Goal: Task Accomplishment & Management: Manage account settings

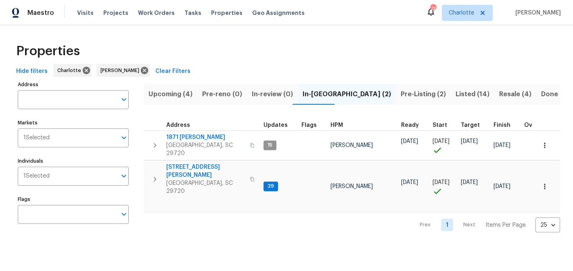
click at [173, 95] on span "Upcoming (4)" at bounding box center [170, 94] width 44 height 11
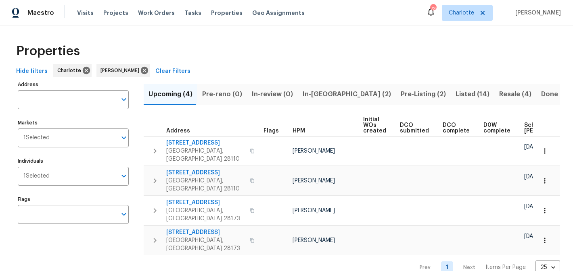
click at [310, 92] on span "In-[GEOGRAPHIC_DATA] (2)" at bounding box center [346, 94] width 88 height 11
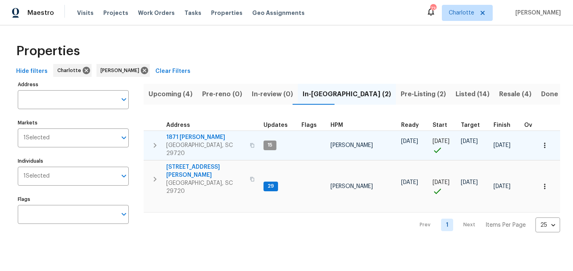
click at [176, 139] on span "1871 Tara Trl" at bounding box center [205, 137] width 79 height 8
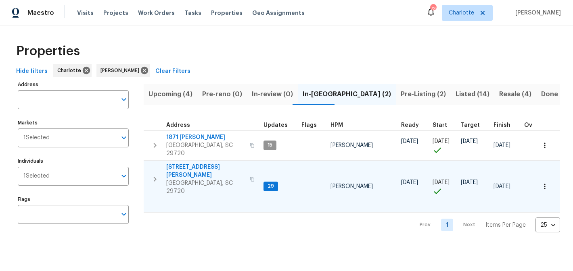
click at [203, 163] on span "2744 Lyndell Way" at bounding box center [205, 171] width 79 height 16
click at [184, 163] on span "2744 Lyndell Way" at bounding box center [205, 171] width 79 height 16
click at [400, 93] on span "Pre-Listing (2)" at bounding box center [422, 94] width 45 height 11
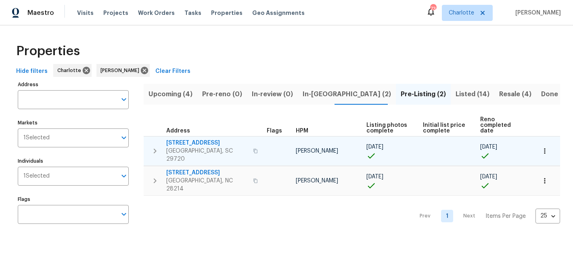
click at [180, 139] on span "4131 Doe Ridge Ln" at bounding box center [207, 143] width 82 height 8
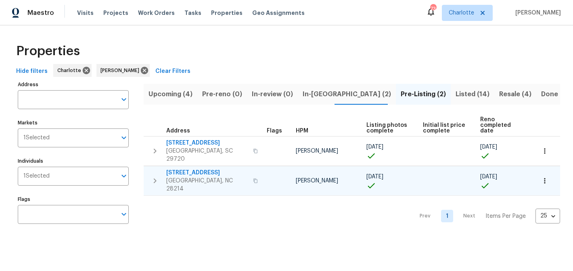
click at [186, 169] on span "505 Old Vine Ct" at bounding box center [207, 173] width 82 height 8
click at [455, 97] on span "Listed (14)" at bounding box center [472, 94] width 34 height 11
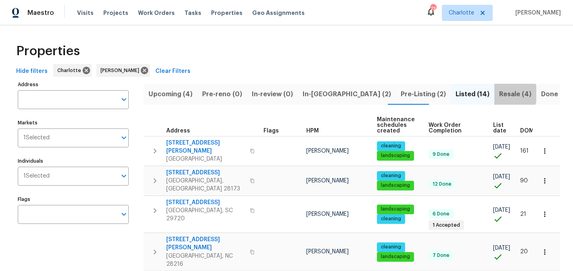
click at [499, 94] on span "Resale (4)" at bounding box center [515, 94] width 32 height 11
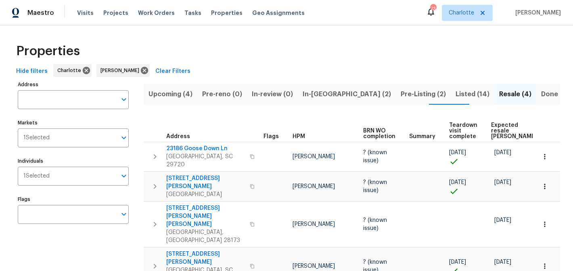
click at [316, 92] on span "In-reno (2)" at bounding box center [346, 94] width 88 height 11
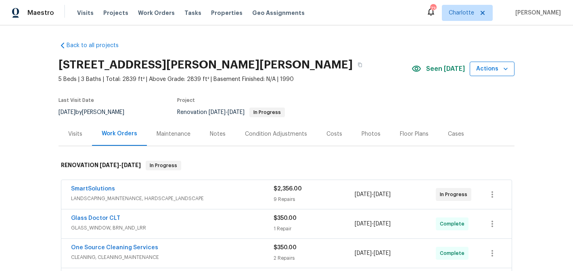
click at [508, 69] on icon "button" at bounding box center [505, 69] width 8 height 8
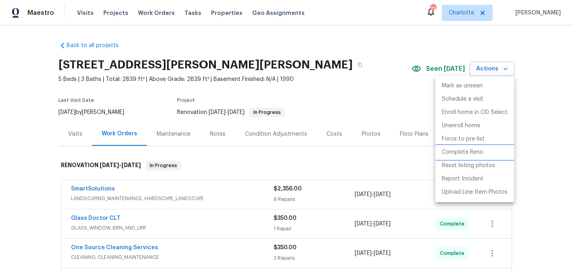
click at [464, 154] on p "Complete Reno" at bounding box center [463, 152] width 42 height 8
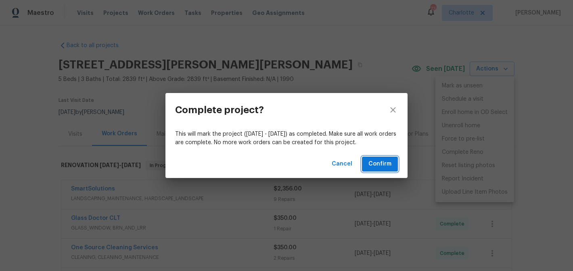
click at [365, 170] on button "Confirm" at bounding box center [380, 164] width 36 height 15
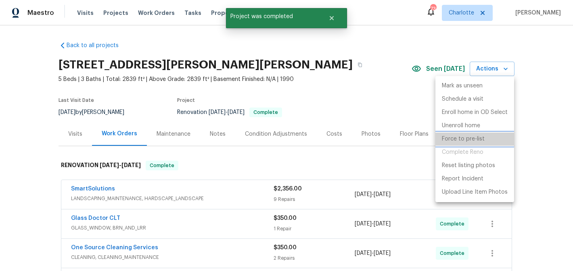
click at [457, 140] on p "Force to pre-list" at bounding box center [463, 139] width 43 height 8
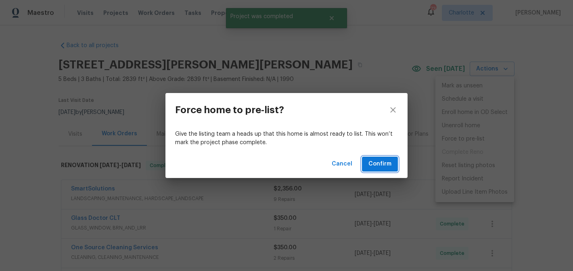
click at [387, 161] on span "Confirm" at bounding box center [379, 164] width 23 height 10
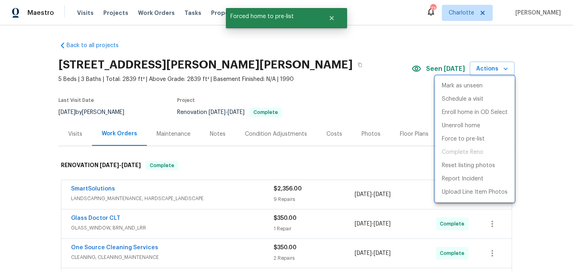
click at [330, 82] on div at bounding box center [286, 135] width 573 height 271
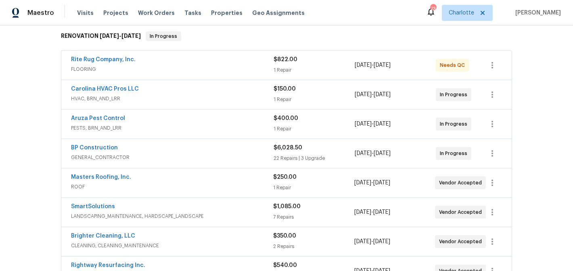
scroll to position [134, 0]
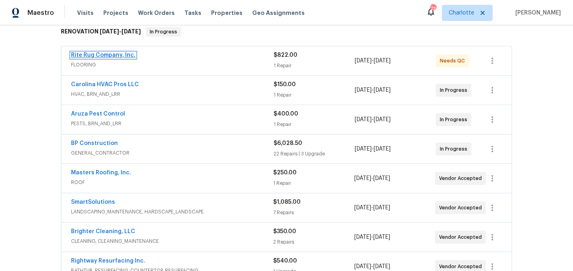
click at [104, 55] on link "Rite Rug Company, Inc." at bounding box center [103, 55] width 65 height 6
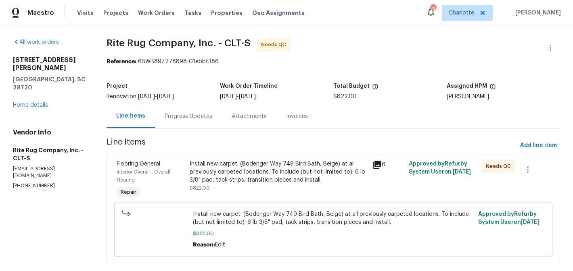
click at [286, 164] on div "Install new carpet. (Bodenger Way 749 Bird Bath, Beige) at all previously carpe…" at bounding box center [279, 172] width 178 height 24
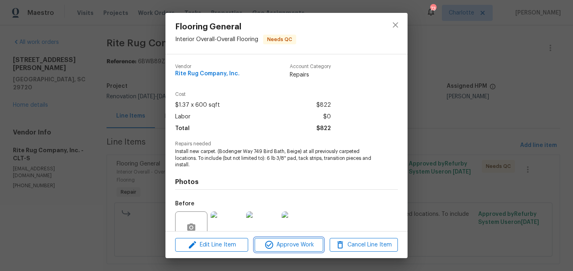
click at [294, 249] on span "Approve Work" at bounding box center [288, 245] width 63 height 10
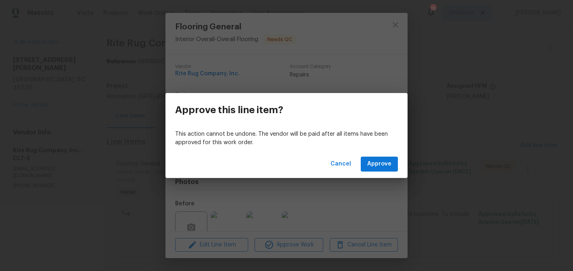
click at [377, 175] on div "Cancel Approve" at bounding box center [286, 164] width 242 height 28
click at [377, 169] on button "Approve" at bounding box center [379, 164] width 37 height 15
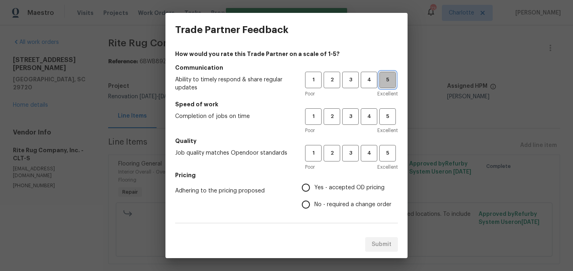
click at [384, 80] on span "5" at bounding box center [387, 79] width 15 height 9
click at [386, 119] on span "5" at bounding box center [387, 116] width 15 height 9
click at [386, 157] on span "5" at bounding box center [387, 153] width 15 height 9
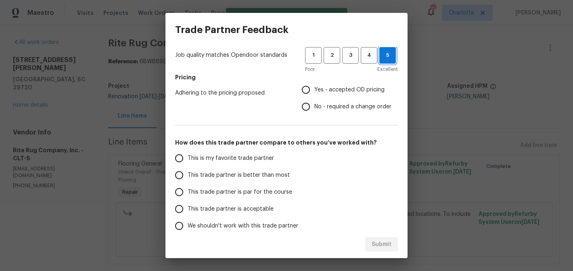
scroll to position [104, 0]
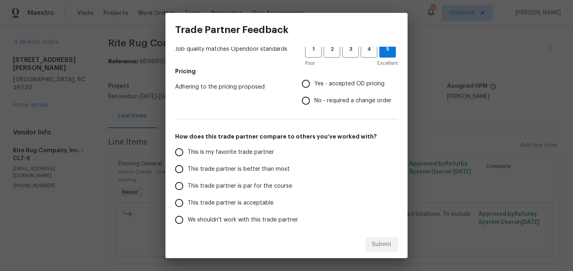
click at [334, 103] on span "No - required a change order" at bounding box center [352, 101] width 77 height 8
click at [314, 103] on input "No - required a change order" at bounding box center [305, 100] width 17 height 17
radio input "true"
click at [234, 152] on span "This is my favorite trade partner" at bounding box center [231, 152] width 86 height 8
click at [188, 152] on input "This is my favorite trade partner" at bounding box center [179, 152] width 17 height 17
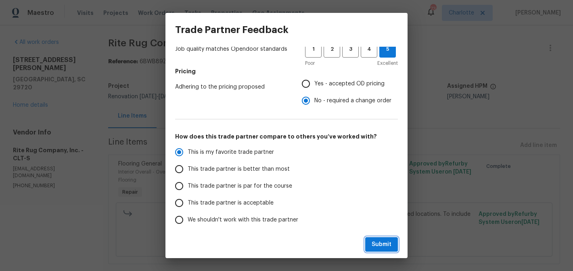
click at [396, 245] on button "Submit" at bounding box center [381, 245] width 33 height 15
radio input "true"
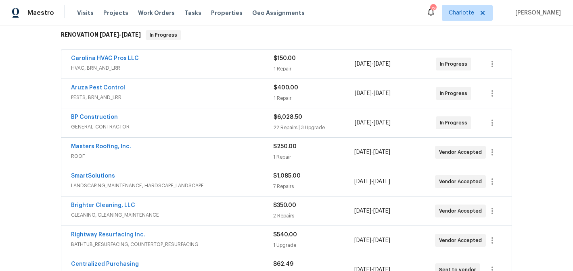
scroll to position [131, 0]
click at [497, 236] on button "button" at bounding box center [491, 240] width 19 height 19
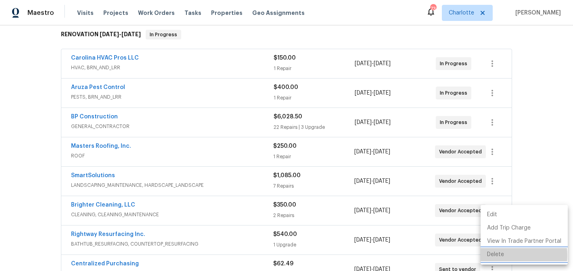
click at [499, 256] on li "Delete" at bounding box center [523, 254] width 87 height 13
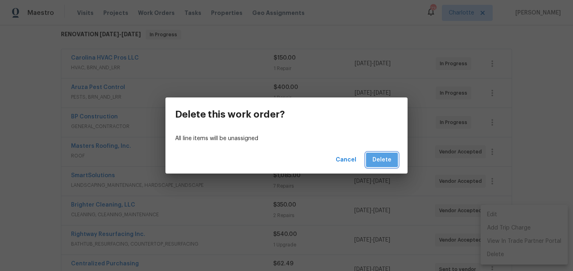
click at [379, 158] on span "Delete" at bounding box center [381, 160] width 19 height 10
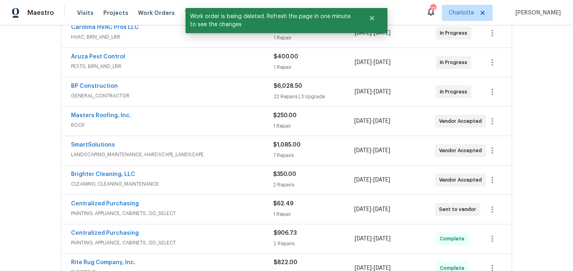
scroll to position [158, 0]
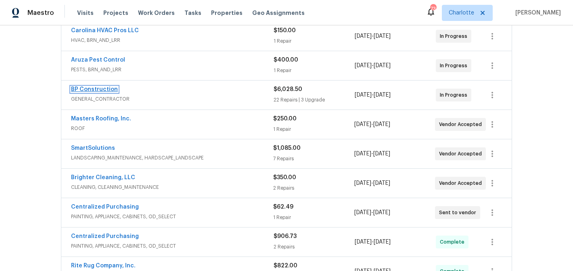
click at [97, 92] on link "BP Construction" at bounding box center [94, 90] width 47 height 6
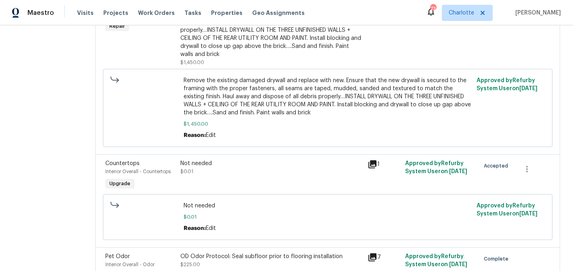
scroll to position [1327, 0]
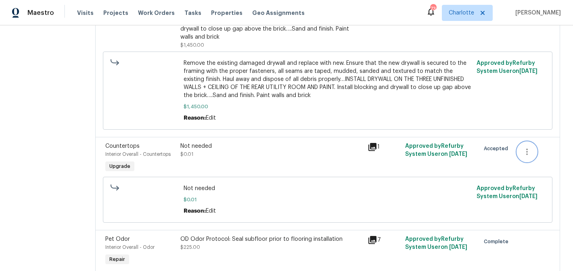
click at [525, 147] on icon "button" at bounding box center [527, 152] width 10 height 10
click at [525, 143] on li "Cancel" at bounding box center [532, 139] width 31 height 13
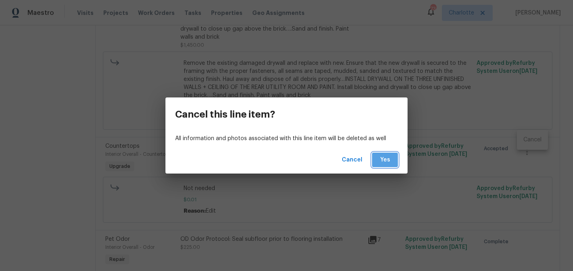
click at [387, 157] on span "Yes" at bounding box center [384, 160] width 13 height 10
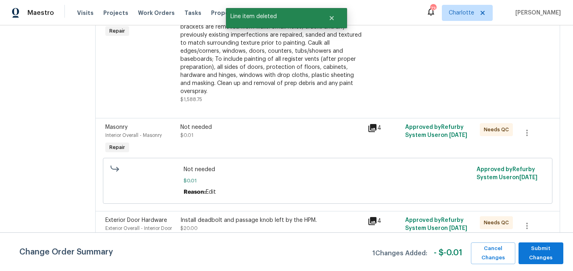
scroll to position [266, 0]
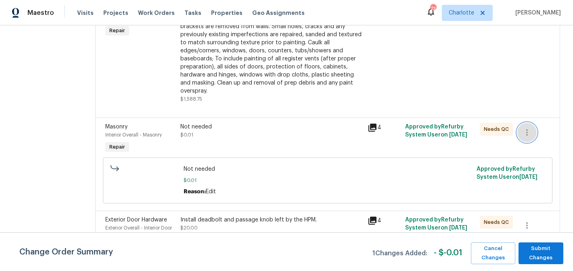
click at [534, 126] on button "button" at bounding box center [526, 132] width 19 height 19
click at [534, 126] on li "Cancel" at bounding box center [532, 125] width 31 height 13
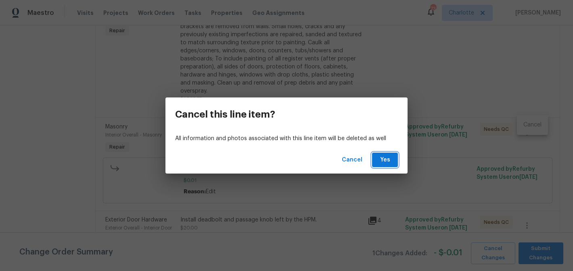
click at [392, 156] on button "Yes" at bounding box center [385, 160] width 26 height 15
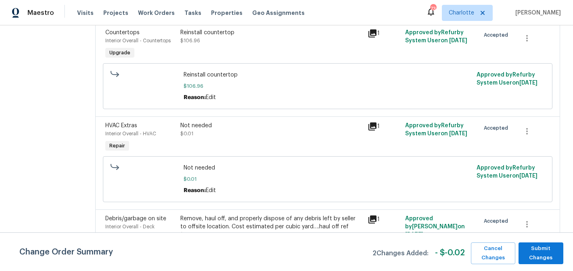
scroll to position [1514, 0]
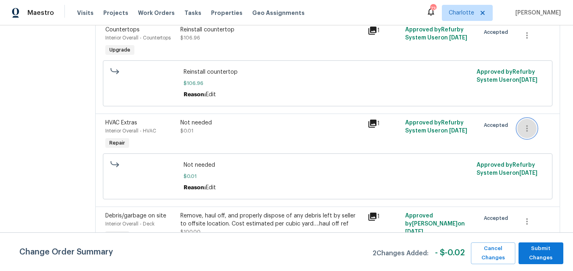
click at [527, 124] on icon "button" at bounding box center [527, 129] width 10 height 10
click at [527, 119] on li "Cancel" at bounding box center [532, 117] width 31 height 13
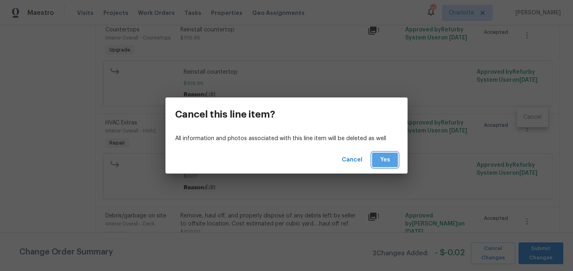
click at [379, 163] on span "Yes" at bounding box center [384, 160] width 13 height 10
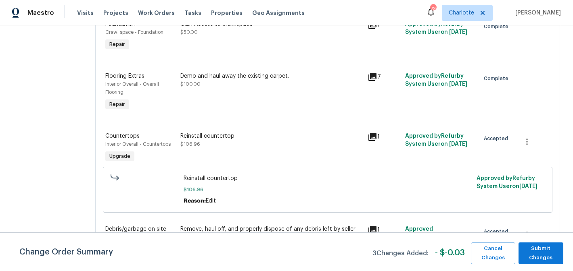
scroll to position [1421, 0]
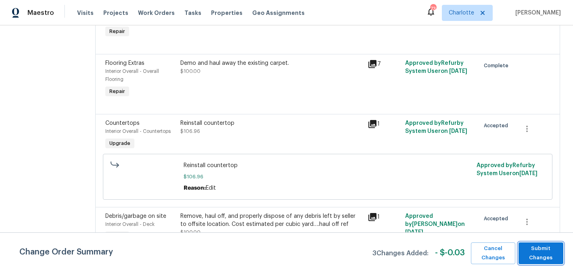
click at [540, 250] on span "Submit Changes" at bounding box center [540, 253] width 37 height 19
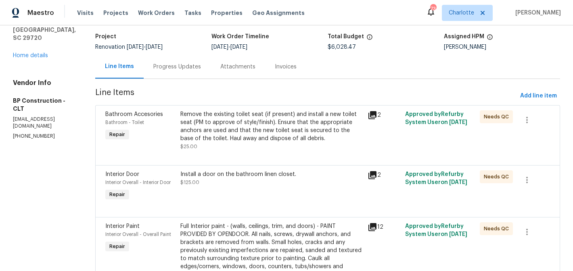
scroll to position [0, 0]
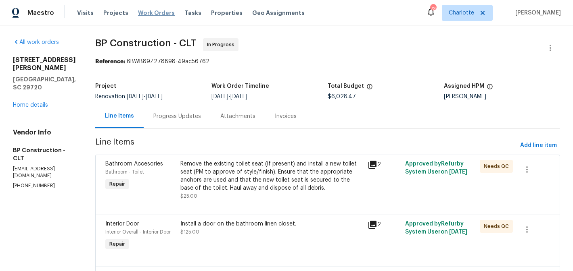
click at [138, 14] on span "Work Orders" at bounding box center [156, 13] width 37 height 8
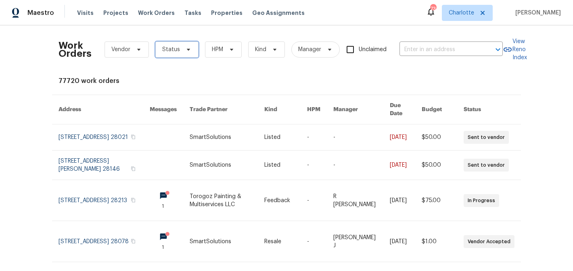
click at [186, 48] on icon at bounding box center [188, 49] width 6 height 6
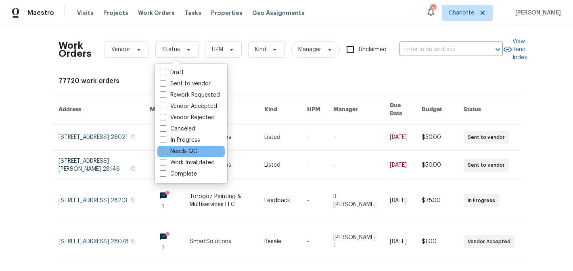
click at [181, 152] on label "Needs QC" at bounding box center [179, 152] width 38 height 8
click at [165, 152] on input "Needs QC" at bounding box center [162, 150] width 5 height 5
checkbox input "true"
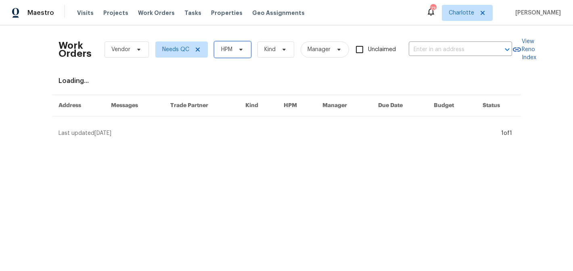
click at [231, 50] on span "HPM" at bounding box center [226, 50] width 11 height 8
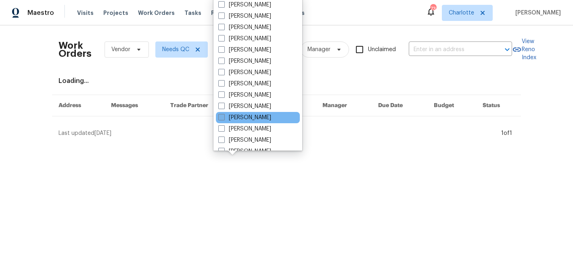
scroll to position [100, 0]
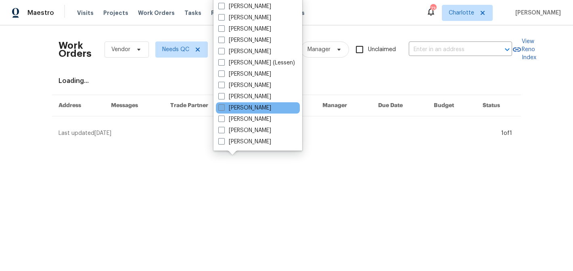
click at [246, 110] on label "[PERSON_NAME]" at bounding box center [244, 108] width 53 height 8
click at [223, 109] on input "[PERSON_NAME]" at bounding box center [220, 106] width 5 height 5
checkbox input "true"
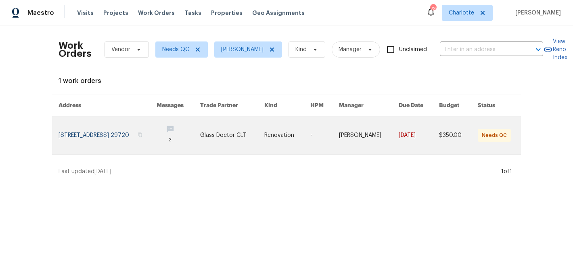
click at [277, 138] on td "Renovation" at bounding box center [281, 136] width 46 height 38
click at [264, 143] on link at bounding box center [232, 136] width 64 height 38
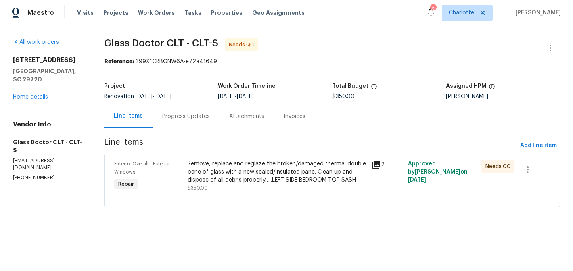
click at [260, 163] on div "Remove, replace and reglaze the broken/damaged thermal double pane of glass wit…" at bounding box center [277, 172] width 179 height 24
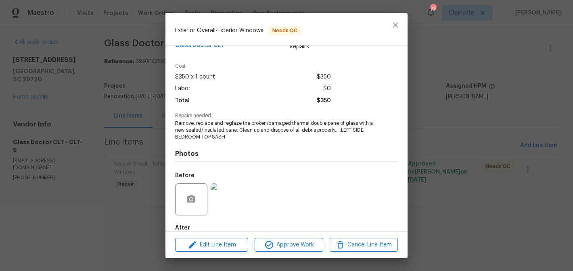
scroll to position [64, 0]
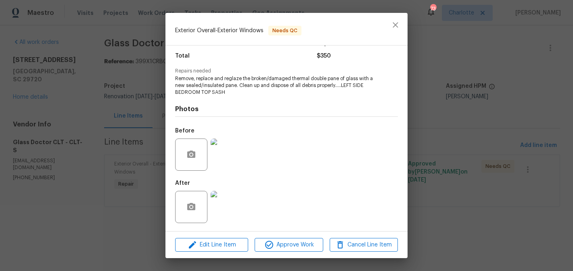
click at [237, 198] on img at bounding box center [226, 207] width 32 height 32
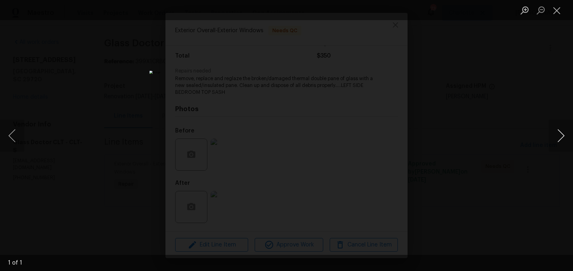
click at [565, 131] on button "Next image" at bounding box center [560, 136] width 24 height 32
click at [561, 131] on button "Next image" at bounding box center [560, 136] width 24 height 32
click at [556, 13] on button "Close lightbox" at bounding box center [556, 10] width 16 height 14
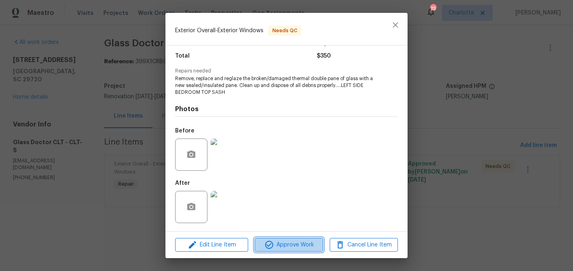
click at [290, 248] on span "Approve Work" at bounding box center [288, 245] width 63 height 10
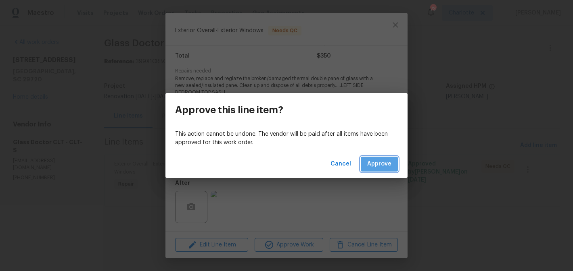
click at [381, 158] on button "Approve" at bounding box center [379, 164] width 37 height 15
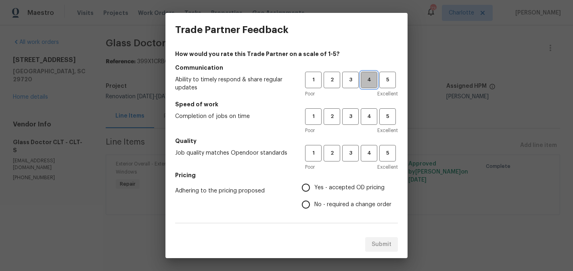
click at [367, 85] on button "4" at bounding box center [369, 80] width 17 height 17
click at [373, 116] on span "4" at bounding box center [368, 116] width 15 height 9
click at [376, 151] on span "4" at bounding box center [368, 153] width 15 height 9
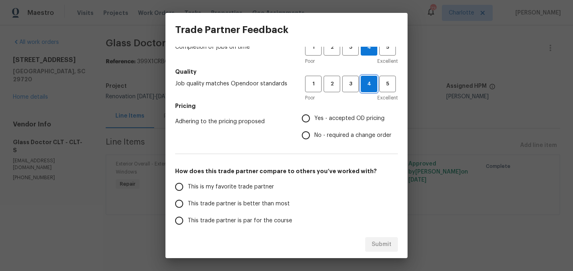
scroll to position [73, 0]
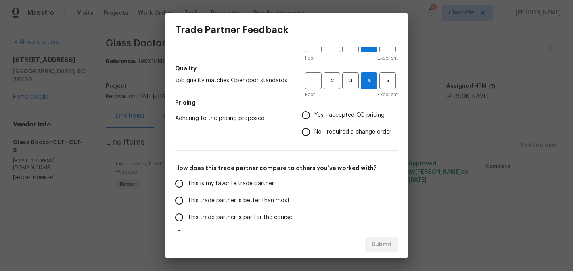
click at [338, 129] on span "No - required a change order" at bounding box center [352, 132] width 77 height 8
click at [314, 129] on input "No - required a change order" at bounding box center [305, 132] width 17 height 17
radio input "true"
click at [229, 203] on span "This trade partner is better than most" at bounding box center [239, 201] width 102 height 8
click at [188, 203] on input "This trade partner is better than most" at bounding box center [179, 200] width 17 height 17
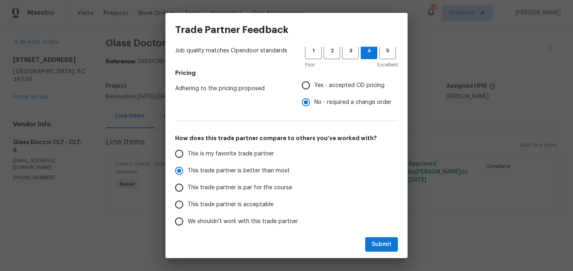
scroll to position [138, 0]
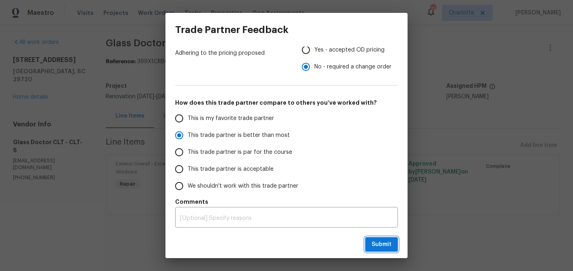
click at [375, 247] on span "Submit" at bounding box center [381, 245] width 20 height 10
radio input "true"
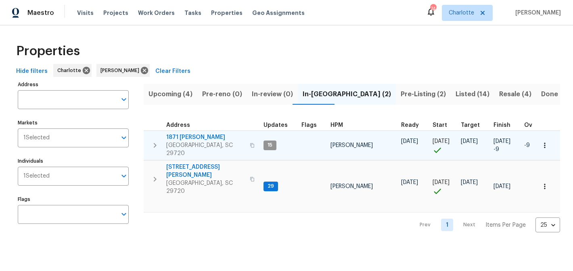
click at [181, 135] on span "1871 [PERSON_NAME]" at bounding box center [205, 137] width 79 height 8
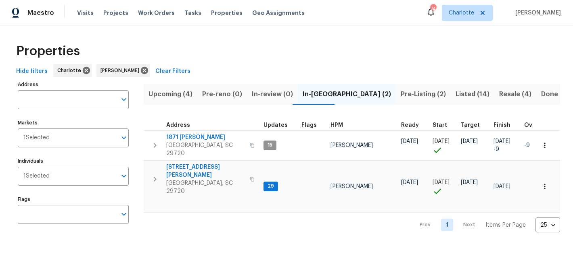
click at [400, 94] on span "Pre-Listing (2)" at bounding box center [422, 94] width 45 height 11
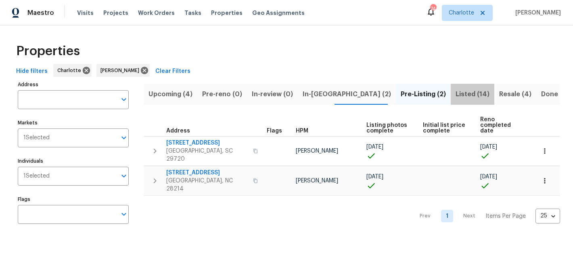
click at [455, 94] on span "Listed (14)" at bounding box center [472, 94] width 34 height 11
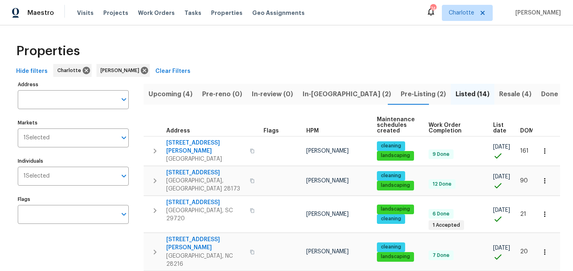
click at [499, 94] on span "Resale (4)" at bounding box center [515, 94] width 32 height 11
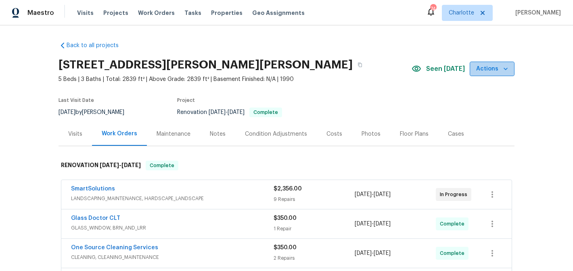
click at [507, 71] on icon "button" at bounding box center [505, 69] width 8 height 8
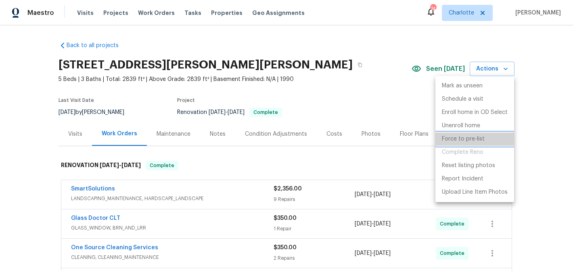
click at [479, 137] on p "Force to pre-list" at bounding box center [463, 139] width 43 height 8
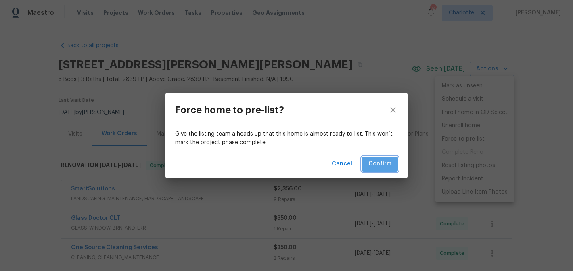
click at [391, 158] on button "Confirm" at bounding box center [380, 164] width 36 height 15
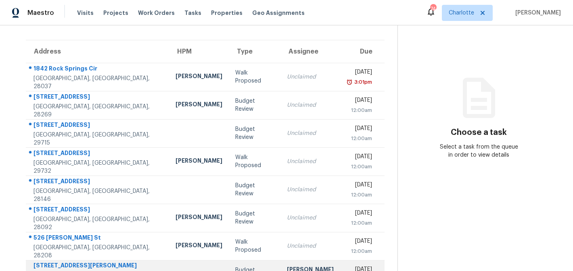
scroll to position [46, 0]
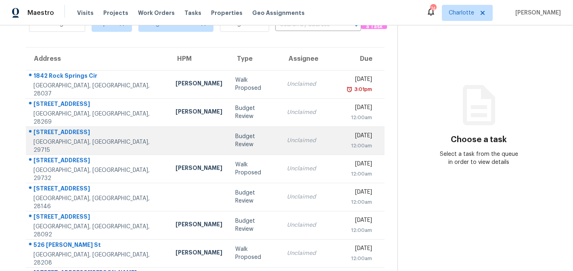
click at [242, 142] on td "Budget Review" at bounding box center [255, 141] width 52 height 28
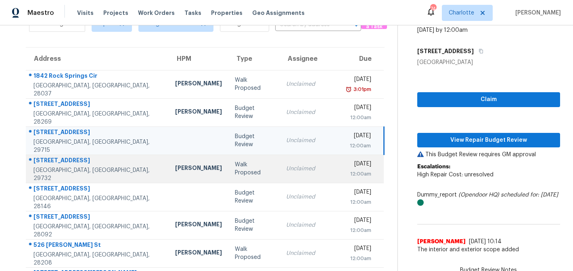
scroll to position [133, 0]
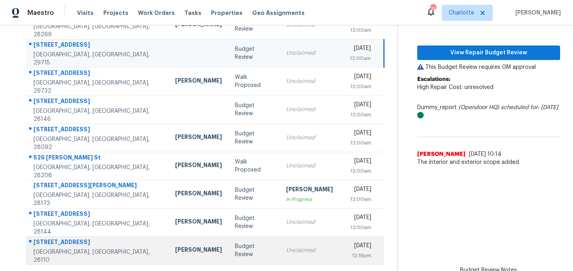
click at [240, 250] on td "Budget Review" at bounding box center [254, 251] width 52 height 28
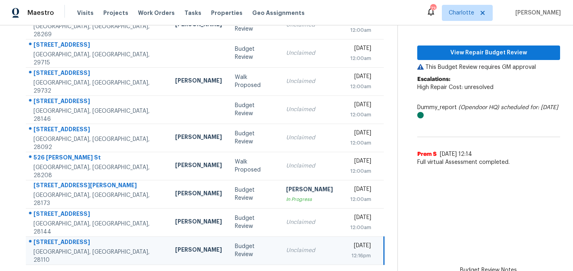
scroll to position [0, 0]
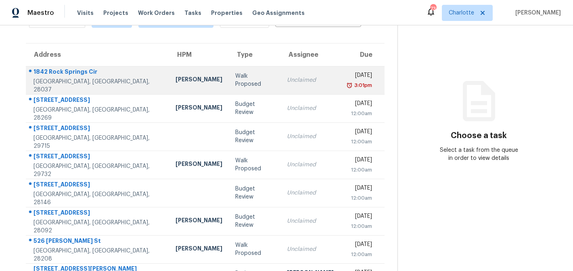
scroll to position [133, 0]
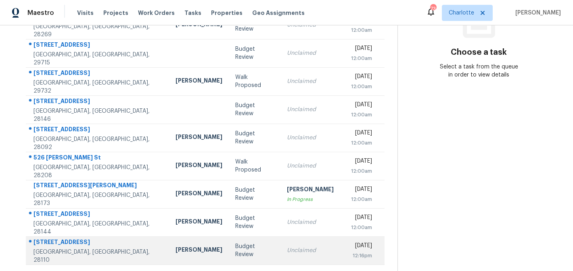
click at [236, 250] on div "Budget Review" at bounding box center [254, 251] width 39 height 16
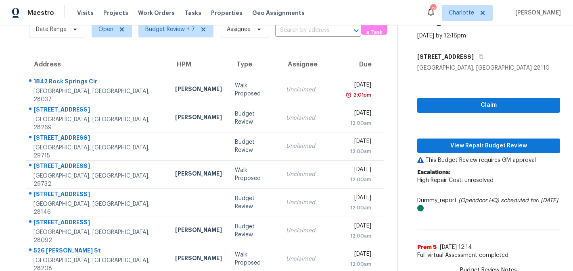
scroll to position [30, 0]
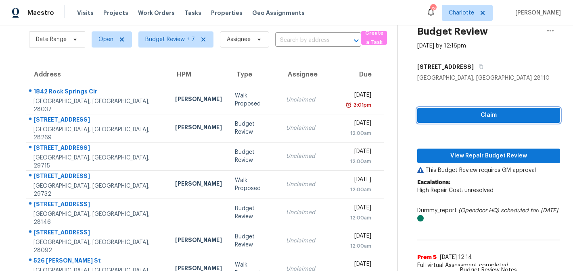
click at [488, 114] on span "Claim" at bounding box center [488, 115] width 130 height 10
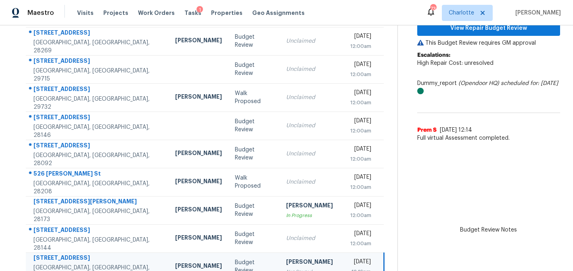
scroll to position [107, 0]
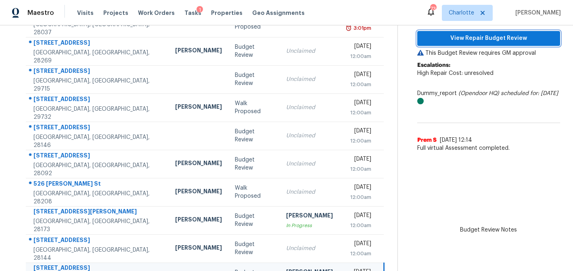
click at [488, 41] on span "View Repair Budget Review" at bounding box center [488, 38] width 130 height 10
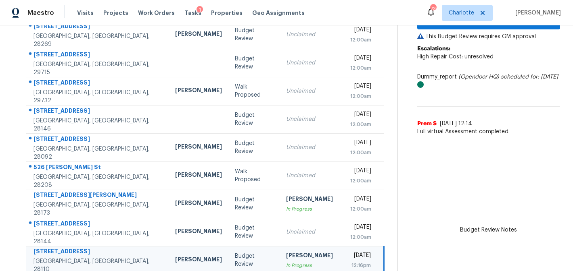
scroll to position [133, 0]
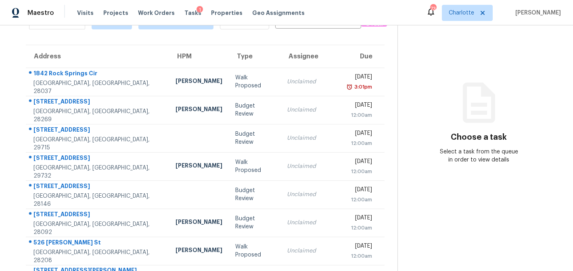
scroll to position [133, 0]
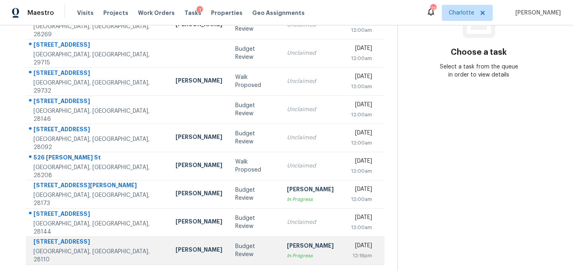
click at [288, 241] on td "[PERSON_NAME] In Progress" at bounding box center [310, 251] width 60 height 28
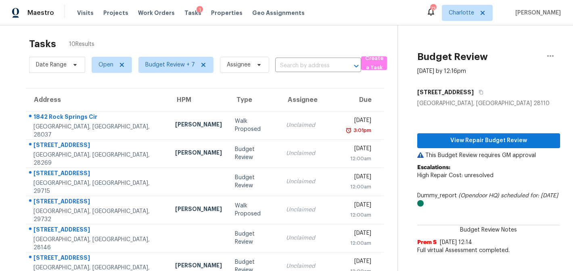
scroll to position [0, 0]
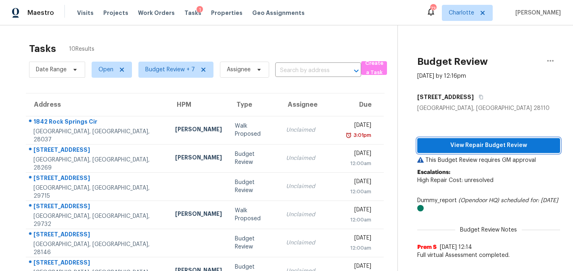
click at [494, 142] on span "View Repair Budget Review" at bounding box center [488, 146] width 130 height 10
click at [459, 142] on span "View Repair Budget Review" at bounding box center [488, 146] width 130 height 10
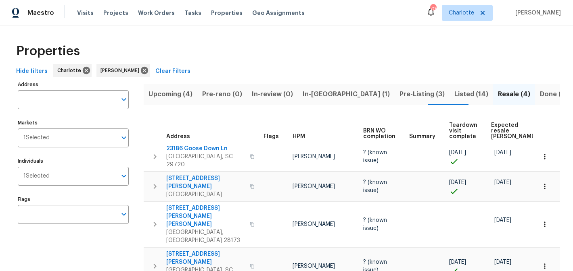
click at [314, 97] on span "In-reno (1)" at bounding box center [345, 94] width 87 height 11
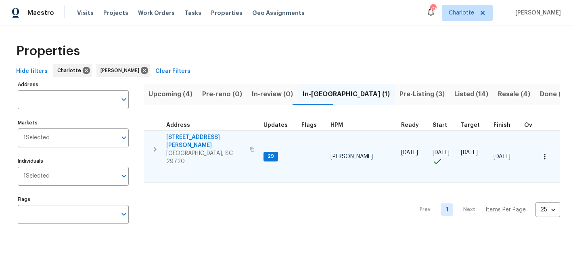
click at [184, 139] on span "2744 Lyndell Way" at bounding box center [205, 141] width 79 height 16
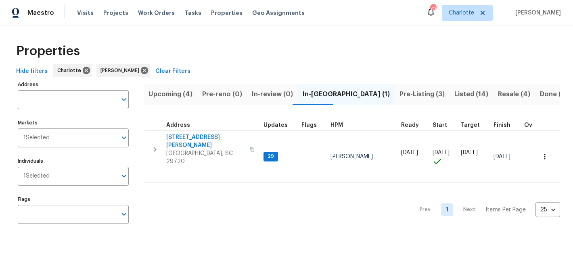
click at [399, 98] on span "Pre-Listing (3)" at bounding box center [421, 94] width 45 height 11
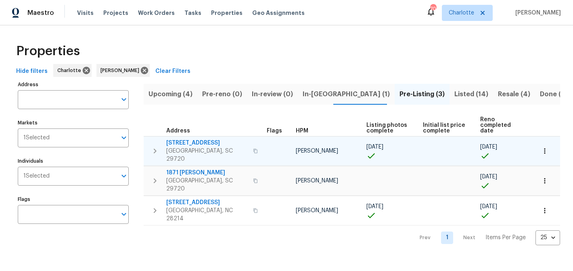
click at [194, 139] on span "4131 Doe Ridge Ln" at bounding box center [207, 143] width 82 height 8
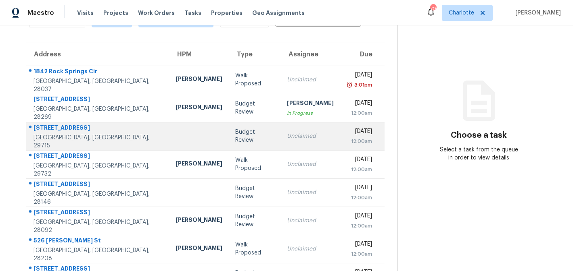
scroll to position [66, 0]
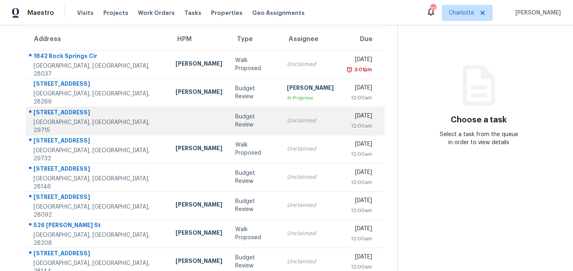
click at [340, 127] on td "[DATE] 12:00am" at bounding box center [362, 121] width 44 height 28
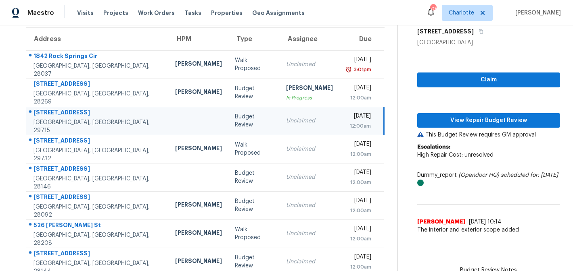
scroll to position [77, 0]
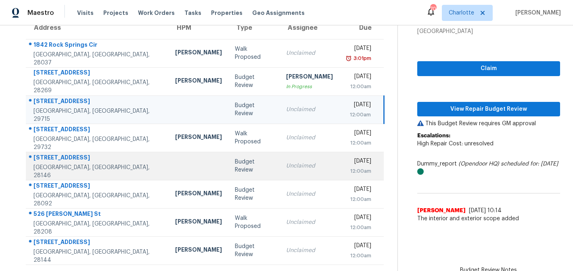
click at [288, 170] on div "Unclaimed" at bounding box center [309, 166] width 47 height 8
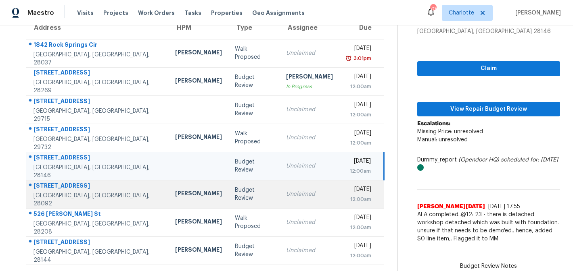
click at [289, 192] on div "Unclaimed" at bounding box center [309, 194] width 47 height 8
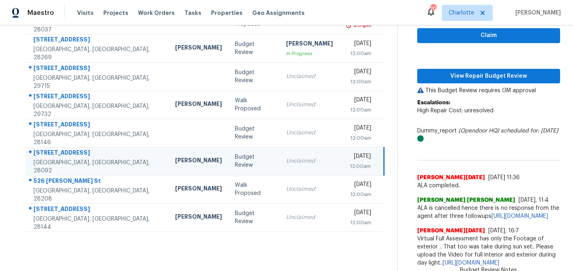
scroll to position [3, 0]
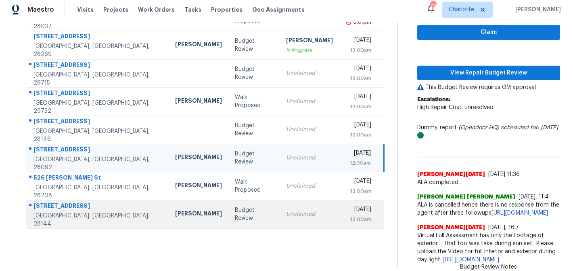
click at [339, 202] on td "[DATE] 12:00am" at bounding box center [361, 214] width 44 height 28
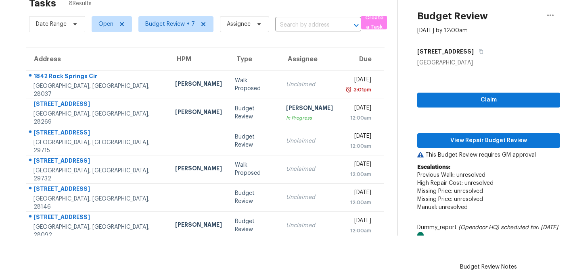
scroll to position [0, 0]
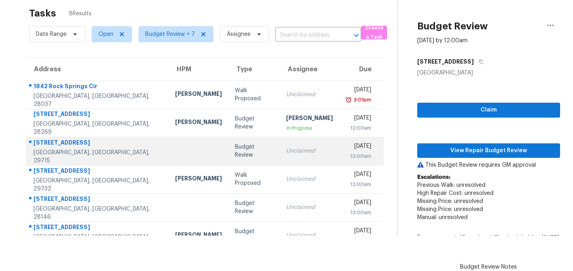
click at [346, 142] on div "[DATE]" at bounding box center [358, 147] width 25 height 10
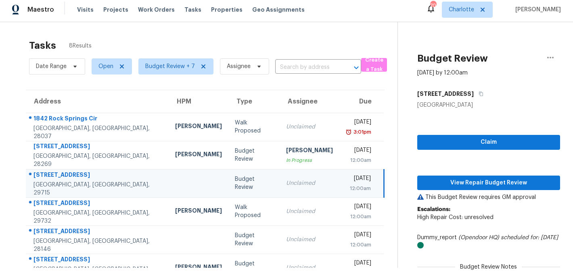
scroll to position [3, 0]
click at [506, 144] on span "Claim" at bounding box center [488, 143] width 130 height 10
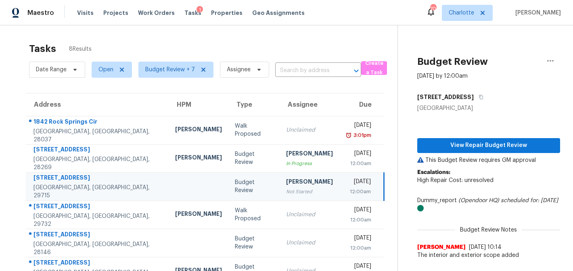
scroll to position [0, 0]
click at [461, 150] on span "View Repair Budget Review" at bounding box center [488, 146] width 130 height 10
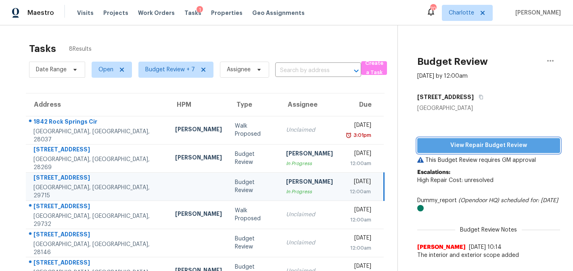
click at [463, 148] on span "View Repair Budget Review" at bounding box center [488, 146] width 130 height 10
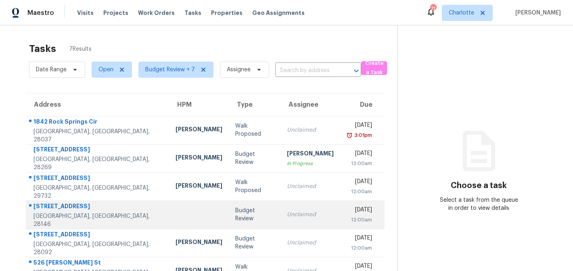
scroll to position [49, 0]
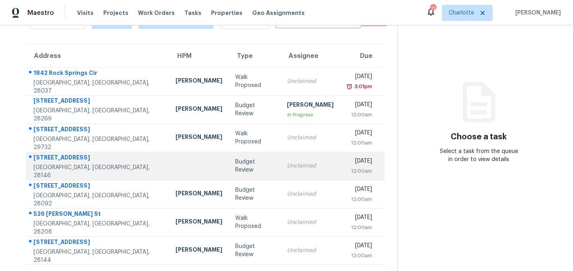
click at [297, 161] on td "Unclaimed" at bounding box center [310, 166] width 60 height 28
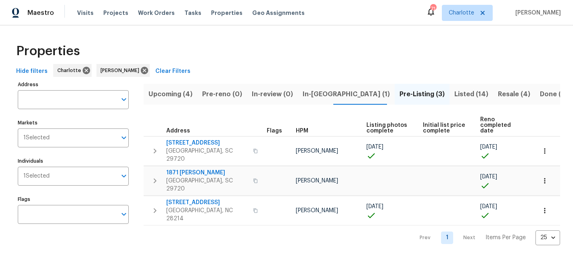
click at [177, 85] on button "Upcoming (4)" at bounding box center [171, 94] width 54 height 21
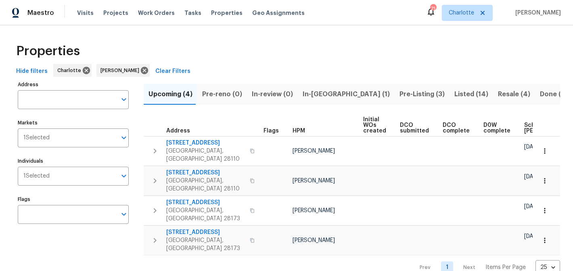
click at [215, 90] on span "Pre-reno (0)" at bounding box center [222, 94] width 40 height 11
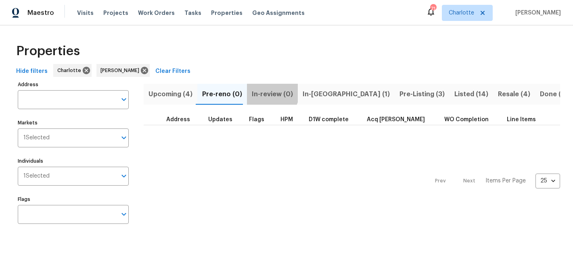
click at [261, 90] on span "In-review (0)" at bounding box center [272, 94] width 41 height 11
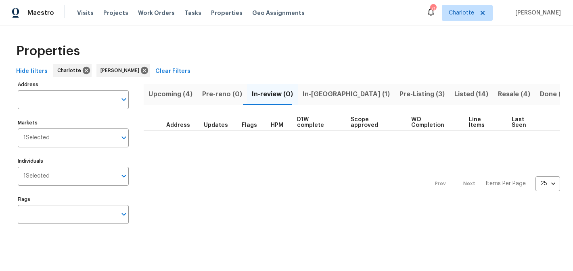
click at [314, 97] on span "In-reno (1)" at bounding box center [345, 94] width 87 height 11
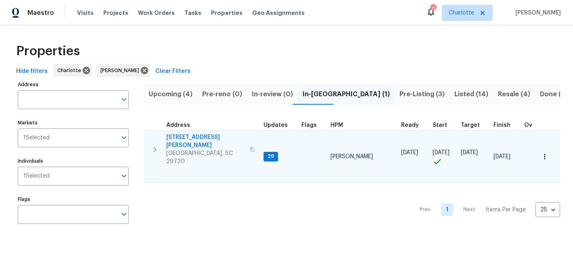
click at [183, 140] on span "2744 Lyndell Way" at bounding box center [205, 141] width 79 height 16
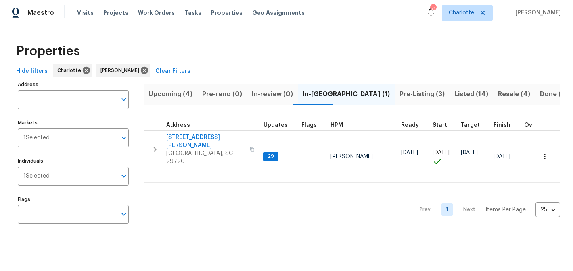
click at [394, 88] on button "Pre-Listing (3)" at bounding box center [421, 94] width 55 height 21
